Goal: Answer question/provide support: Share knowledge or assist other users

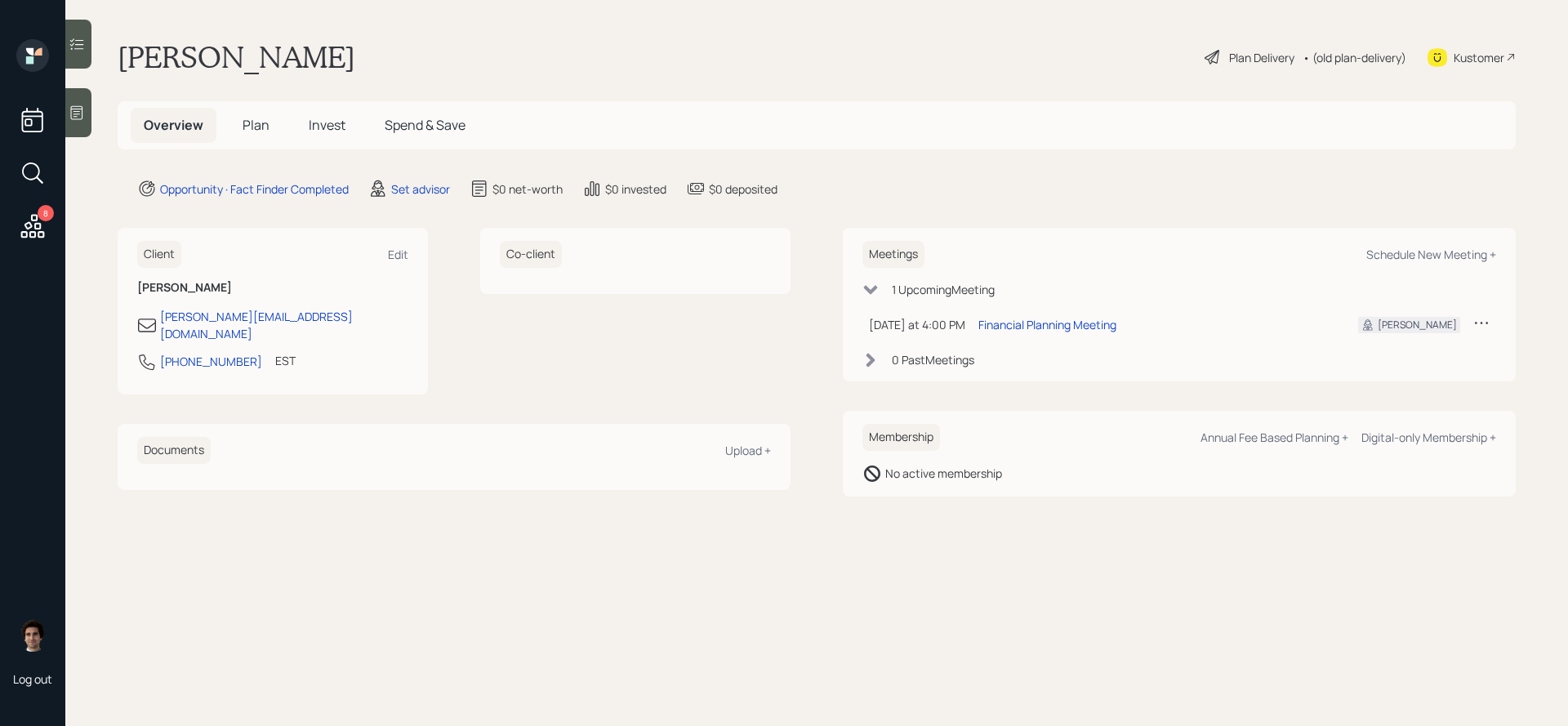
click at [81, 116] on icon at bounding box center [77, 113] width 17 height 17
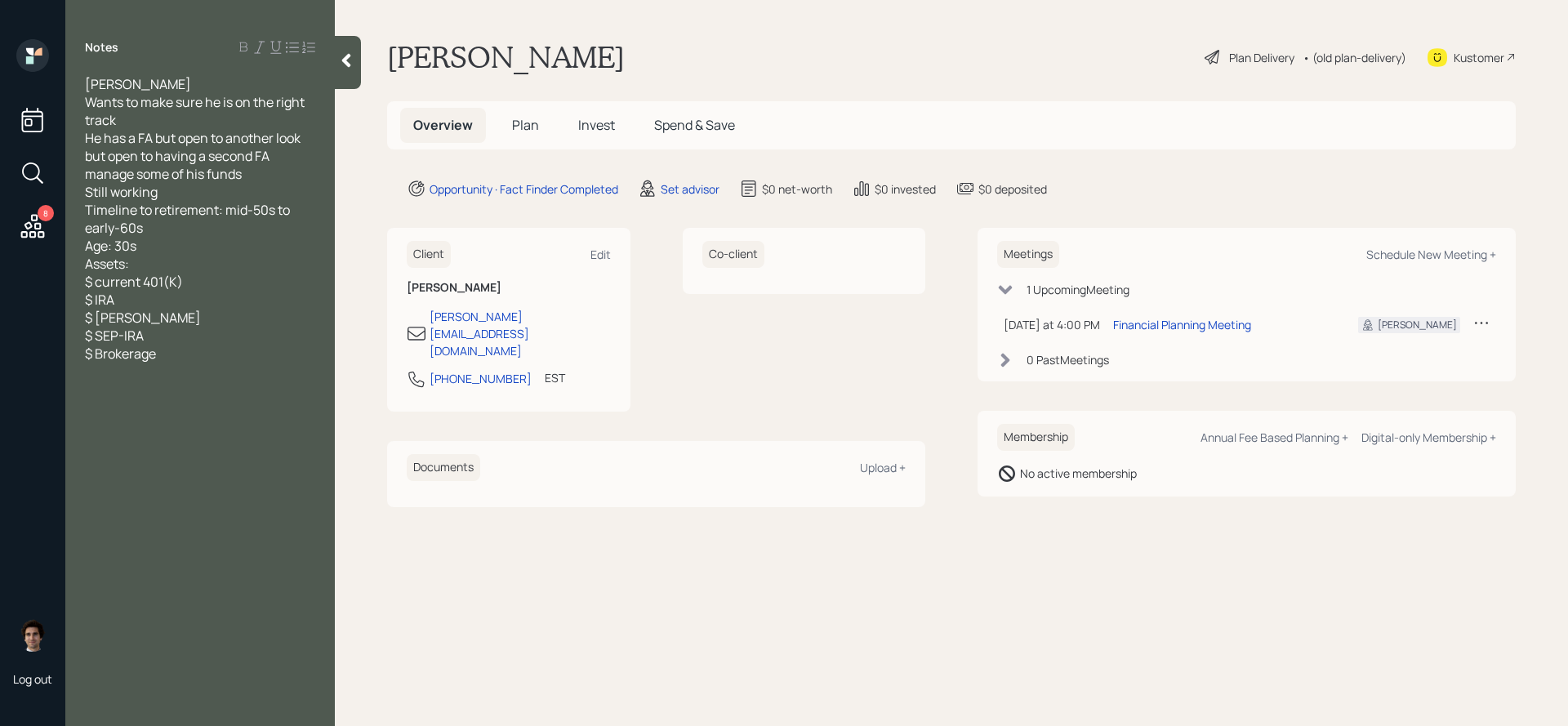
click at [317, 55] on div "Notes" at bounding box center [200, 47] width 270 height 17
click at [329, 55] on div "Notes" at bounding box center [200, 47] width 270 height 17
click at [340, 55] on icon at bounding box center [346, 60] width 17 height 17
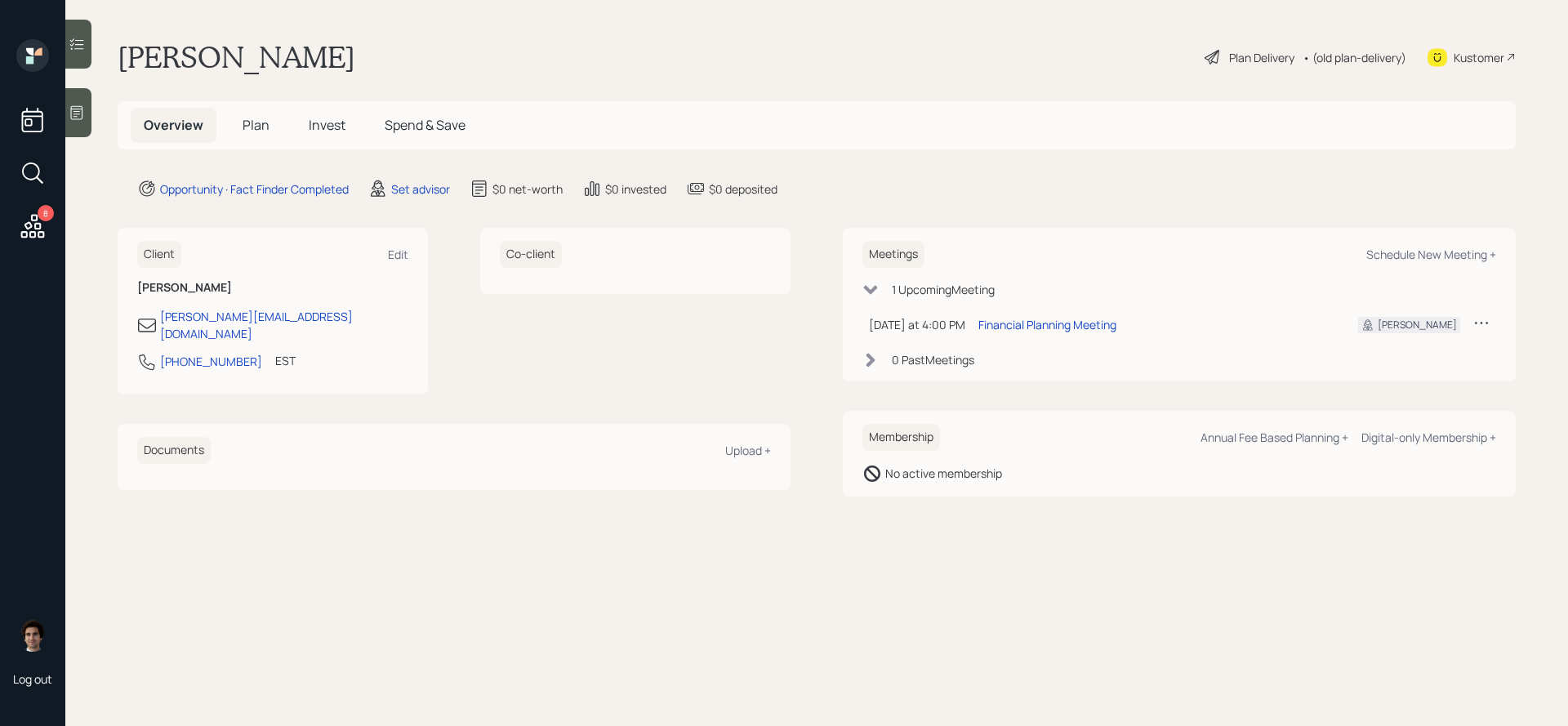
click at [1501, 53] on div "Kustomer" at bounding box center [1478, 57] width 50 height 17
click at [74, 131] on div at bounding box center [78, 113] width 26 height 49
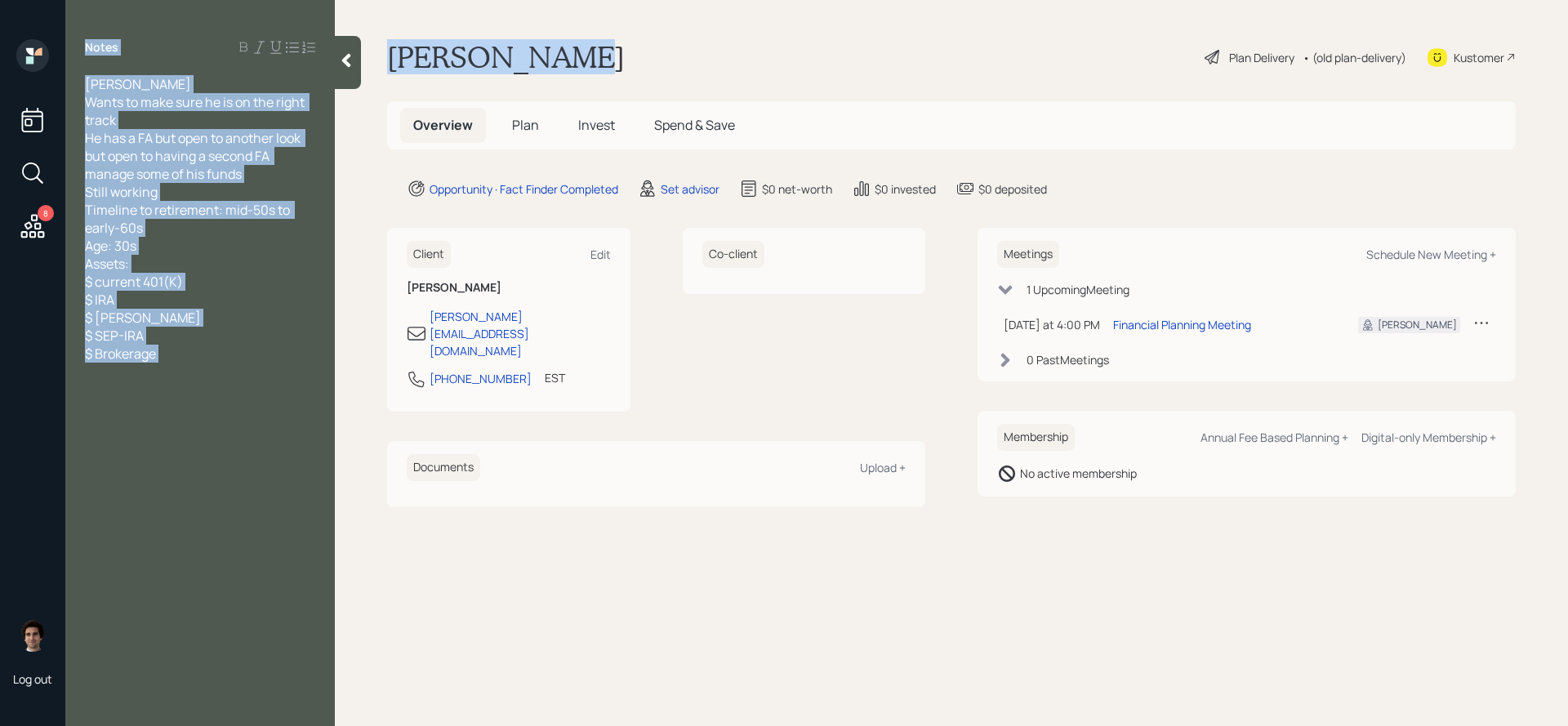
drag, startPoint x: 573, startPoint y: 50, endPoint x: 350, endPoint y: 57, distance: 223.1
click at [350, 57] on div "8 Log out Notes Benjamin Rank Wants to make sure he is on the right track He ha…" at bounding box center [784, 363] width 1568 height 726
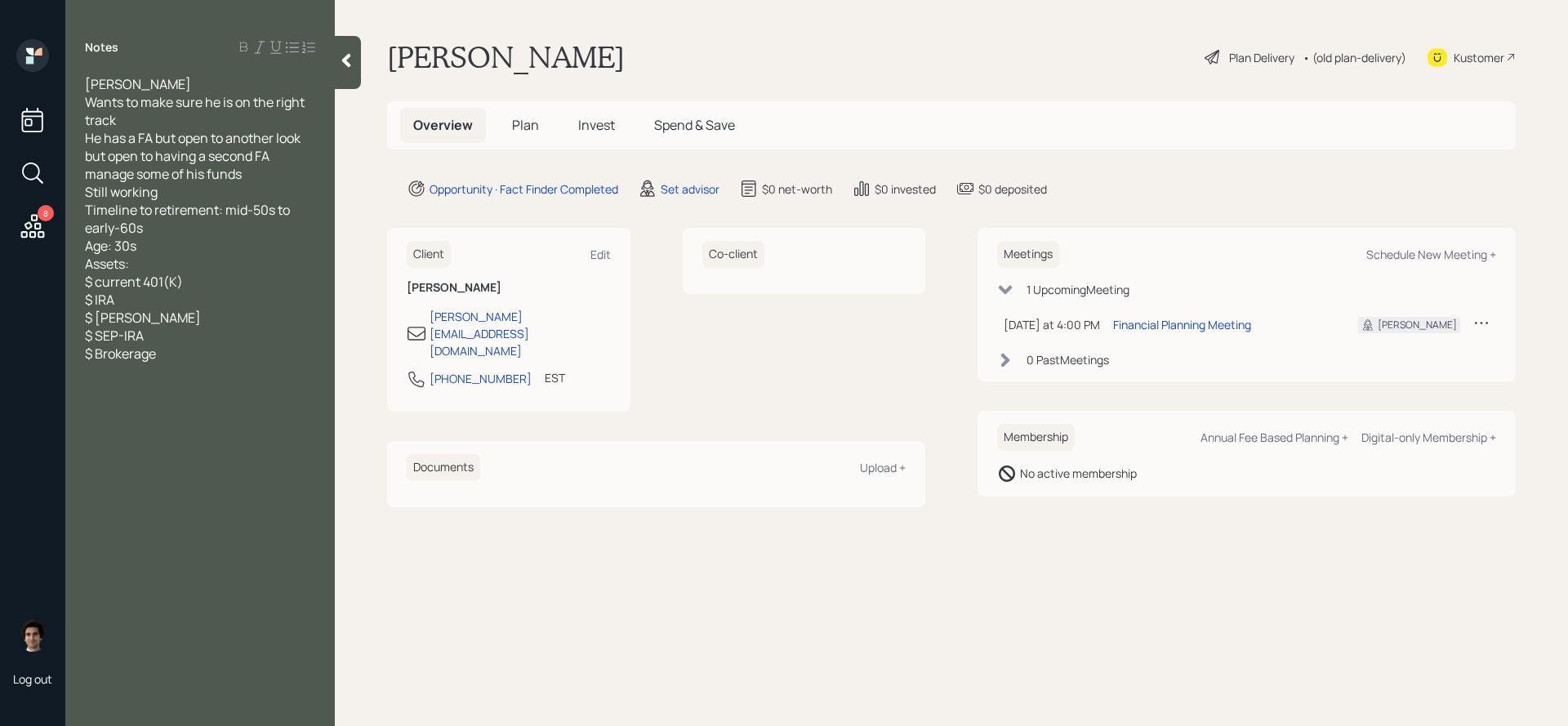
click at [391, 123] on div "Overview Plan Invest Spend & Save" at bounding box center [952, 125] width 1129 height 49
drag, startPoint x: 149, startPoint y: 241, endPoint x: 84, endPoint y: 251, distance: 65.8
click at [84, 251] on div "Benjamin Rank Wants to make sure he is on the right track He has a FA but open …" at bounding box center [200, 219] width 270 height 288
click at [607, 36] on main "Benjamin Rank Plan Delivery • (old plan-delivery) Kustomer Overview Plan Invest…" at bounding box center [952, 363] width 1233 height 726
drag, startPoint x: 607, startPoint y: 51, endPoint x: 384, endPoint y: 68, distance: 223.6
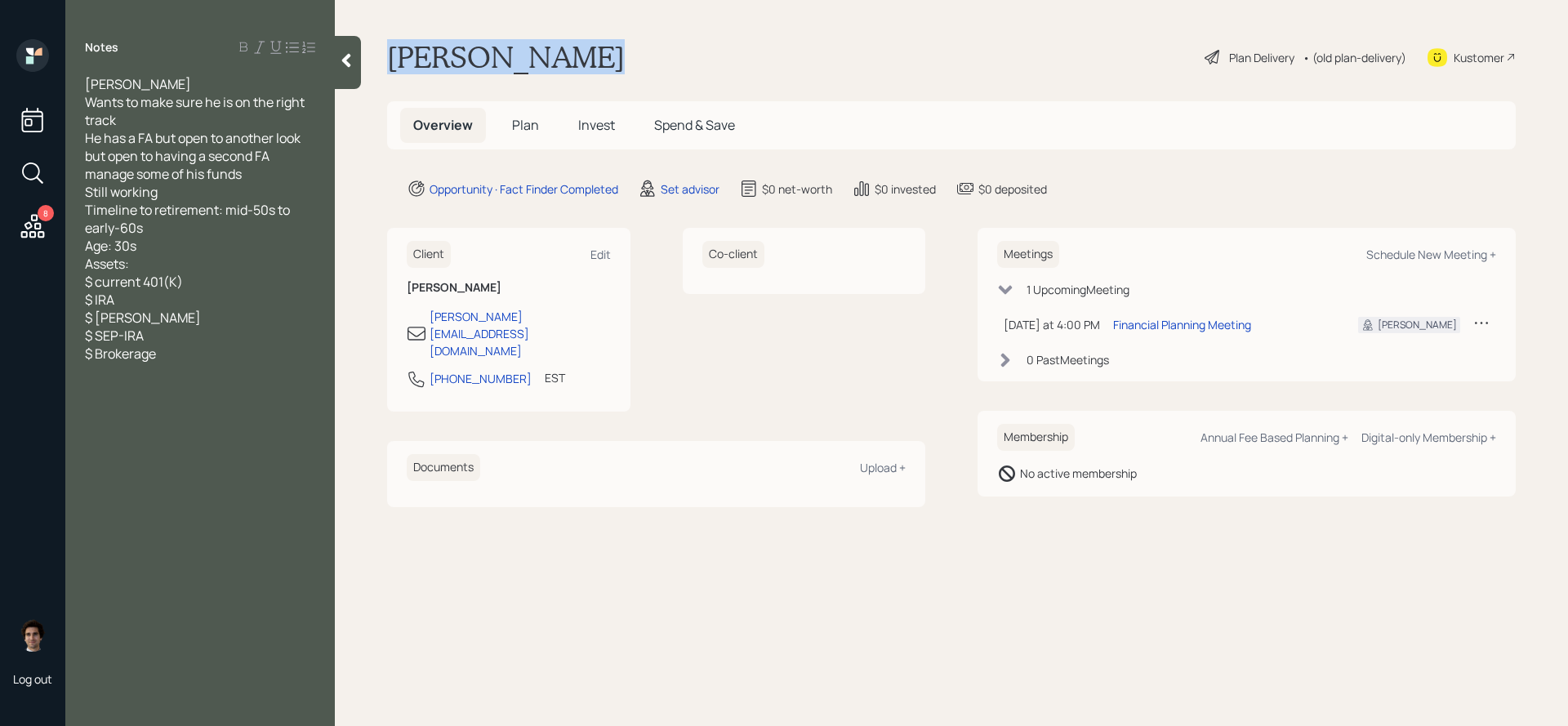
click at [384, 68] on main "Benjamin Rank Plan Delivery • (old plan-delivery) Kustomer Overview Plan Invest…" at bounding box center [952, 363] width 1233 height 726
click at [138, 237] on div "Benjamin Rank Wants to make sure he is on the right track He has a FA but open …" at bounding box center [199, 219] width 230 height 288
drag, startPoint x: 138, startPoint y: 243, endPoint x: 83, endPoint y: 246, distance: 55.1
click at [83, 246] on div "Benjamin Rank Wants to make sure he is on the right track He has a FA but open …" at bounding box center [200, 219] width 270 height 288
click at [157, 273] on span "Benjamin Rank Wants to make sure he is on the right track He has a FA but open …" at bounding box center [196, 219] width 222 height 288
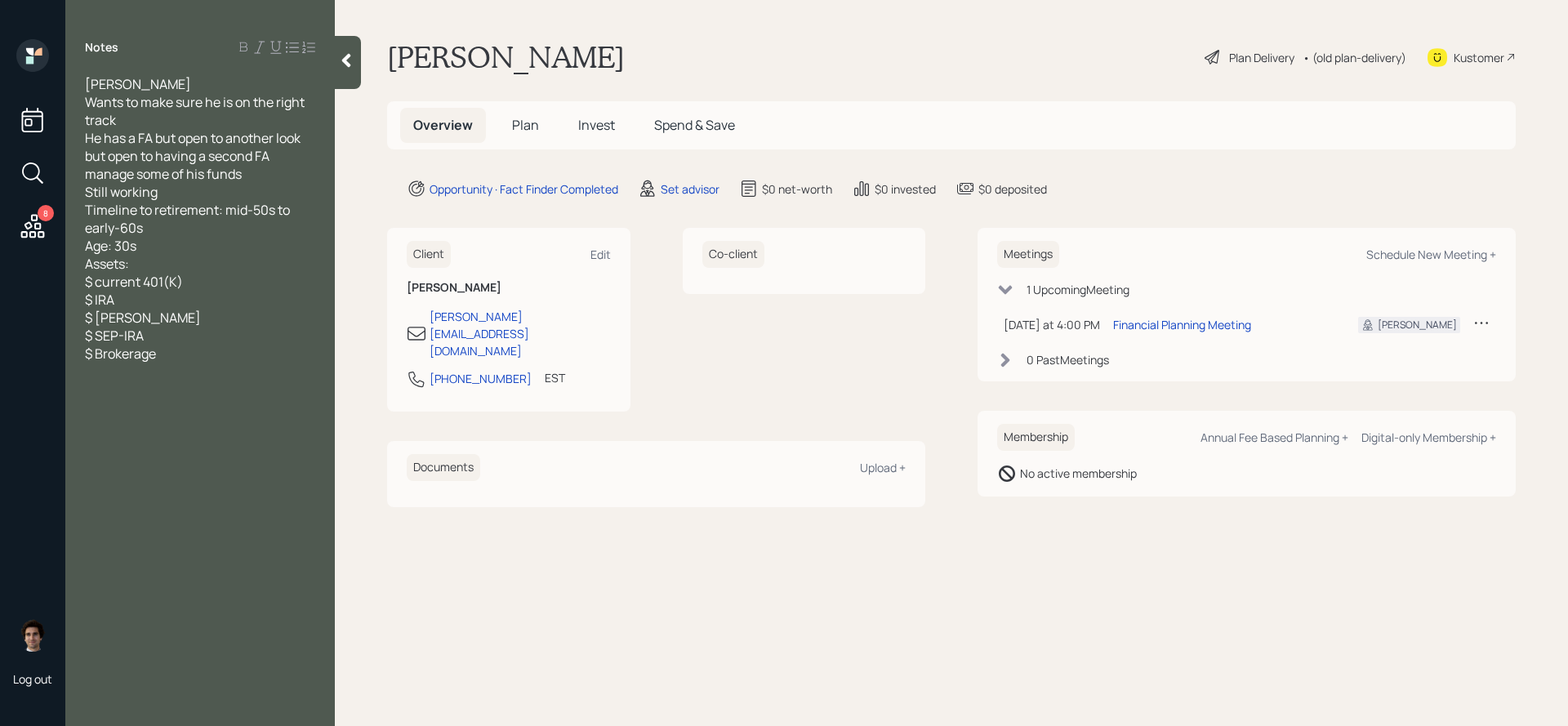
click at [166, 326] on div "Benjamin Rank Wants to make sure he is on the right track He has a FA but open …" at bounding box center [199, 219] width 230 height 288
click at [165, 289] on span "Benjamin Rank Wants to make sure he is on the right track He has a FA but open …" at bounding box center [196, 219] width 222 height 288
click at [167, 311] on div "Benjamin Rank Wants to make sure he is on the right track He has a FA but open …" at bounding box center [199, 219] width 230 height 288
click at [169, 306] on div "Benjamin Rank Wants to make sure he is on the right track He has a FA but open …" at bounding box center [199, 219] width 230 height 288
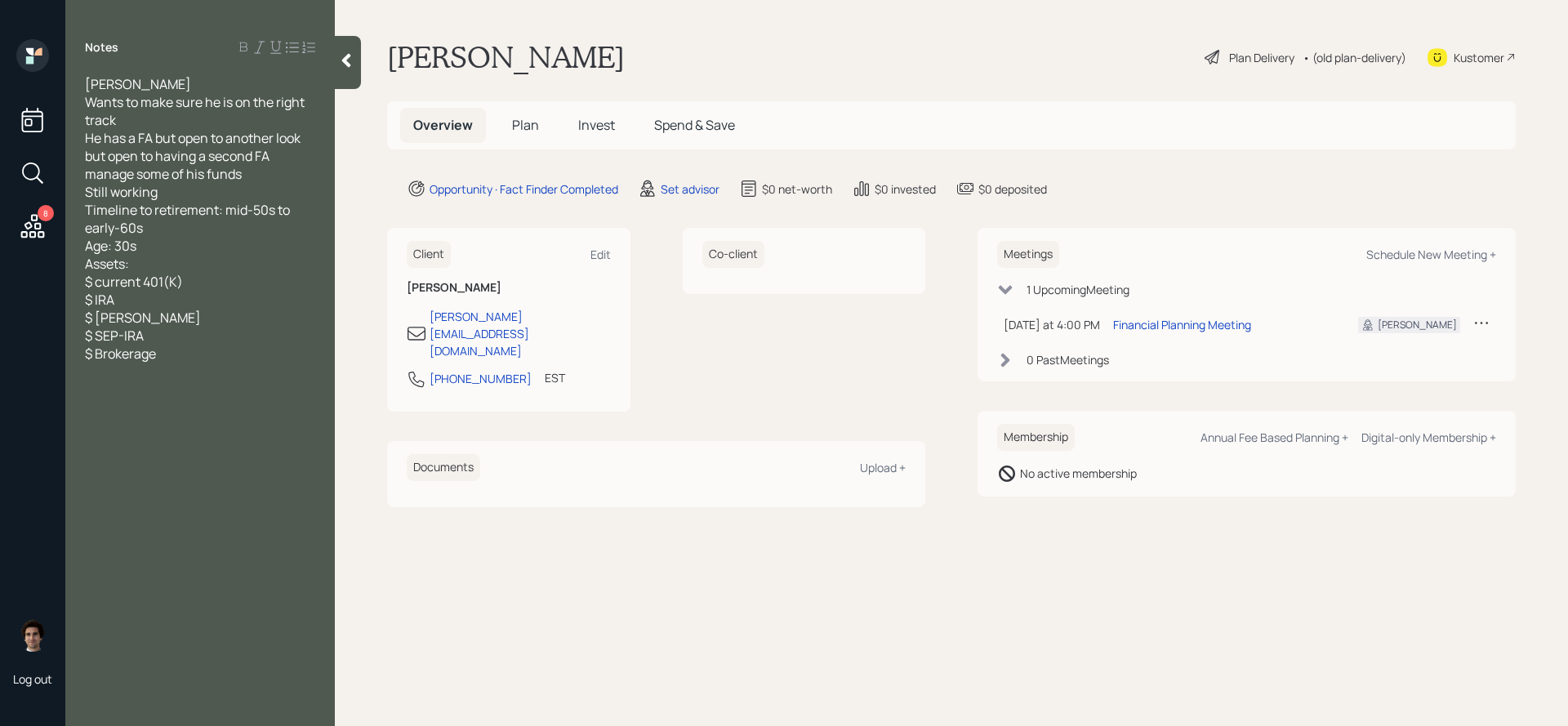
click at [169, 342] on div "Benjamin Rank Wants to make sure he is on the right track He has a FA but open …" at bounding box center [199, 219] width 230 height 288
click at [175, 358] on div "Benjamin Rank Wants to make sure he is on the right track He has a FA but open …" at bounding box center [199, 219] width 230 height 288
click at [175, 343] on div "Benjamin Rank Wants to make sure he is on the right track He has a FA but open …" at bounding box center [199, 219] width 230 height 288
click at [190, 329] on div "Benjamin Rank Wants to make sure he is on the right track He has a FA but open …" at bounding box center [199, 219] width 230 height 288
click at [190, 319] on div "Benjamin Rank Wants to make sure he is on the right track He has a FA but open …" at bounding box center [199, 219] width 230 height 288
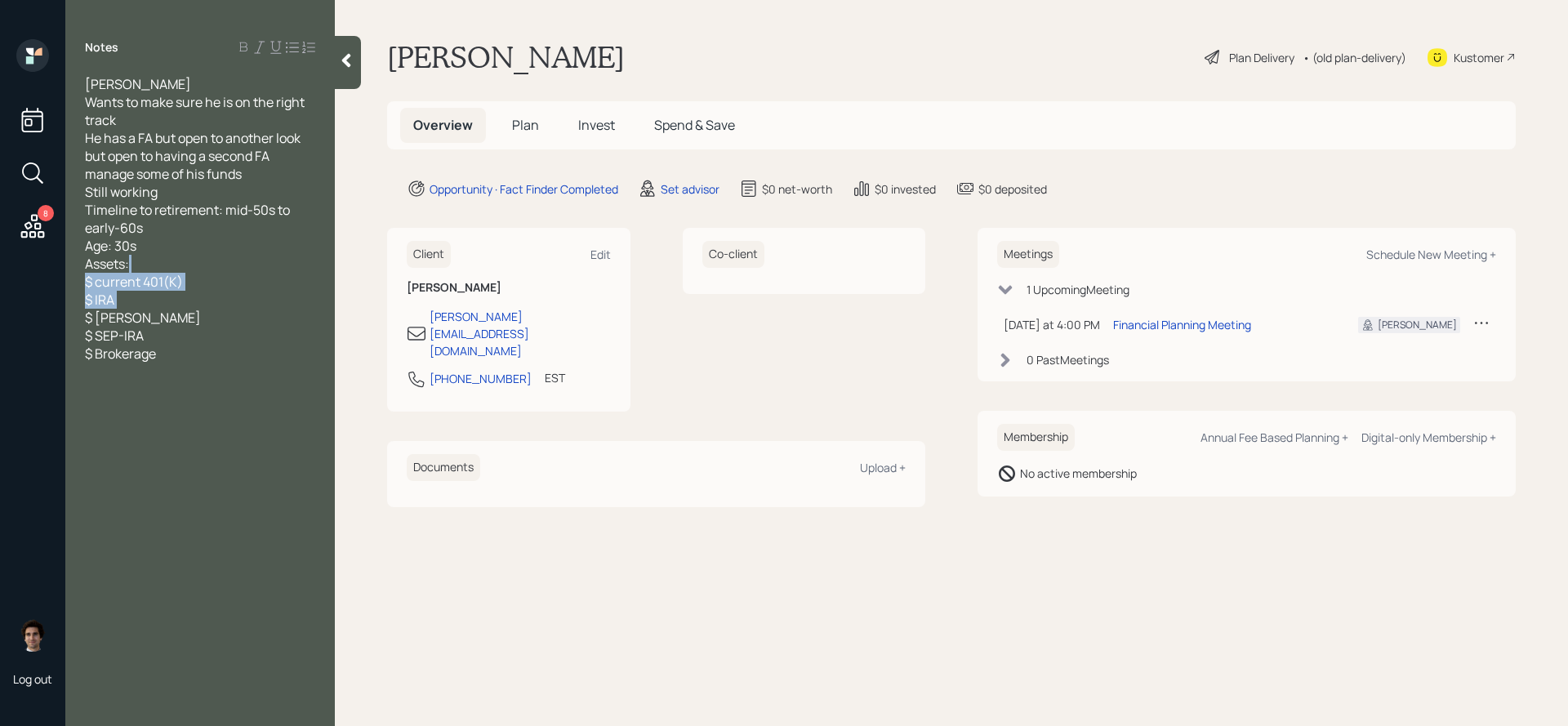
drag, startPoint x: 204, startPoint y: 267, endPoint x: 70, endPoint y: 311, distance: 141.0
click at [70, 311] on div "Benjamin Rank Wants to make sure he is on the right track He has a FA but open …" at bounding box center [200, 219] width 270 height 288
click at [213, 229] on div "Benjamin Rank Wants to make sure he is on the right track He has a FA but open …" at bounding box center [199, 219] width 230 height 288
